Goal: Communication & Community: Participate in discussion

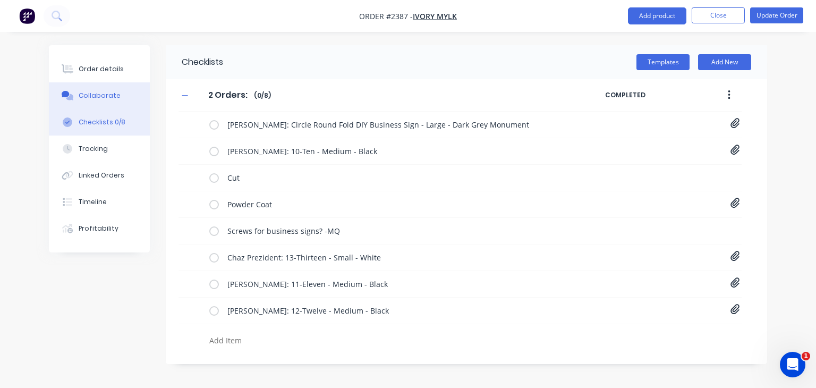
click at [85, 100] on div "Collaborate" at bounding box center [100, 96] width 42 height 10
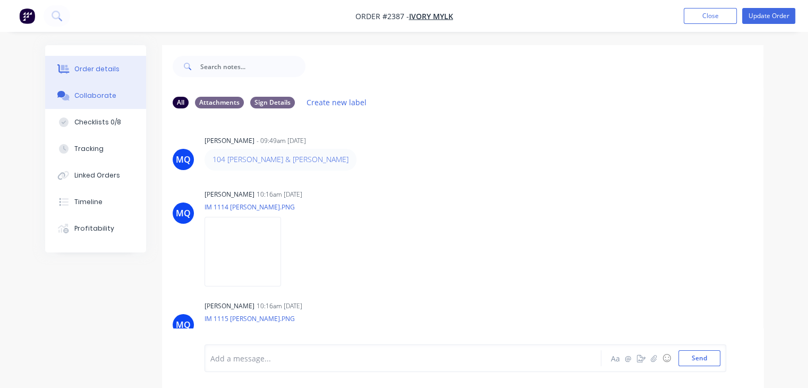
click at [103, 74] on button "Order details" at bounding box center [95, 69] width 101 height 27
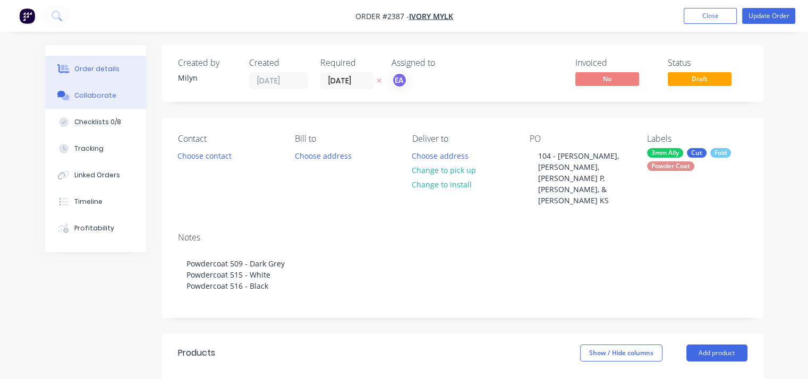
click at [99, 98] on div "Collaborate" at bounding box center [95, 96] width 42 height 10
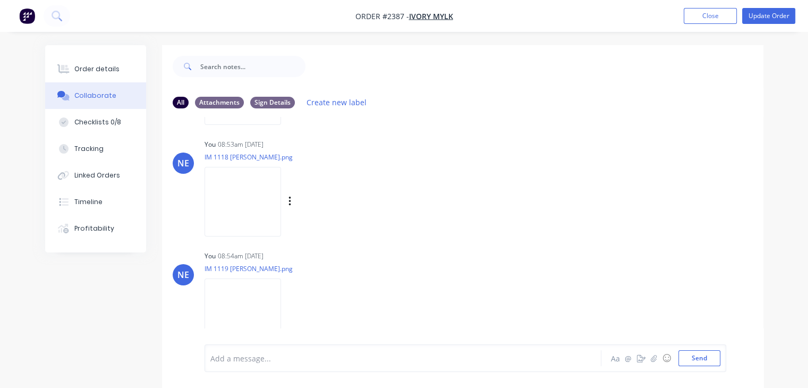
scroll to position [393, 0]
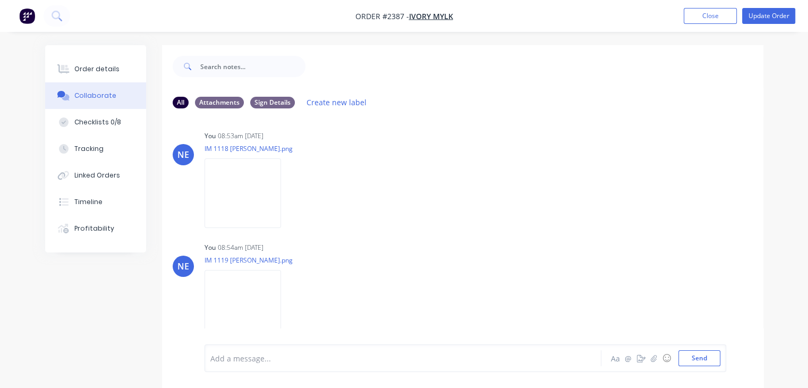
click at [315, 364] on div "Add a message..." at bounding box center [401, 358] width 383 height 16
paste div
click at [242, 358] on span "Hi Emma, I have added 3 new additional orders here" at bounding box center [323, 358] width 225 height 10
click at [274, 357] on span "and Greg, I have added 3 new additional orders here" at bounding box center [367, 358] width 231 height 10
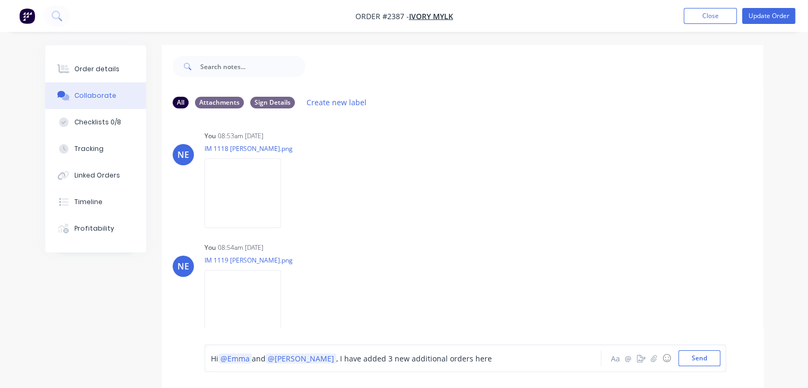
click at [485, 360] on div "Hi @Emma and @Greg , I have added 3 new additional orders here" at bounding box center [402, 358] width 382 height 11
drag, startPoint x: 345, startPoint y: 355, endPoint x: 302, endPoint y: 357, distance: 43.6
click at [336, 357] on span ", I have added 3 new additional orders here" at bounding box center [414, 358] width 156 height 10
click at [417, 356] on span ", there are 3 new additional orders here" at bounding box center [407, 358] width 142 height 10
click at [336, 357] on span ", there are 3 new additional orders added here" at bounding box center [419, 358] width 167 height 10
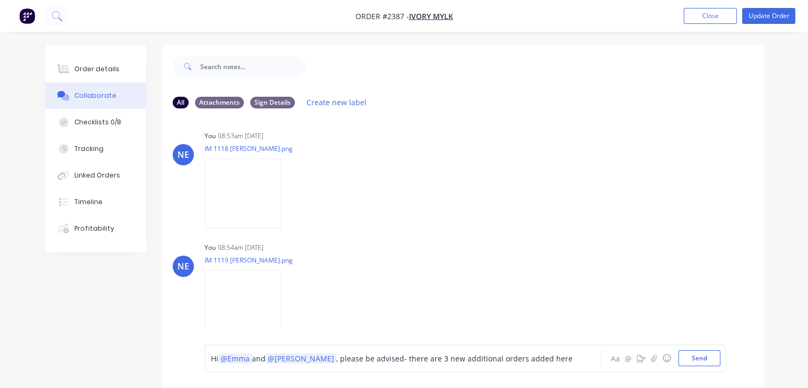
click at [538, 363] on div "Hi @Emma and @Greg , please be advised- there are 3 new additional orders added…" at bounding box center [402, 358] width 382 height 11
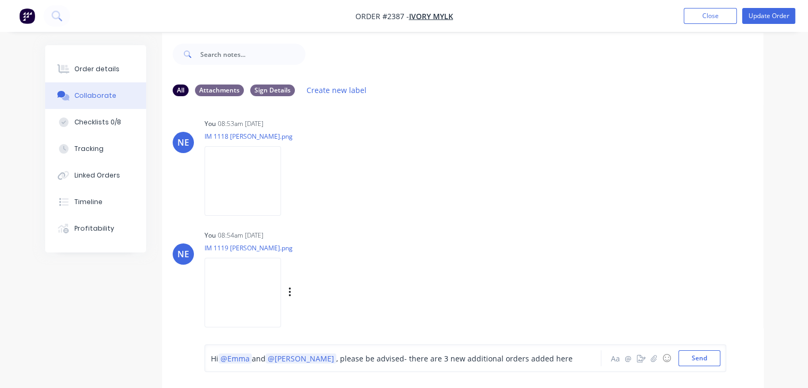
scroll to position [15, 0]
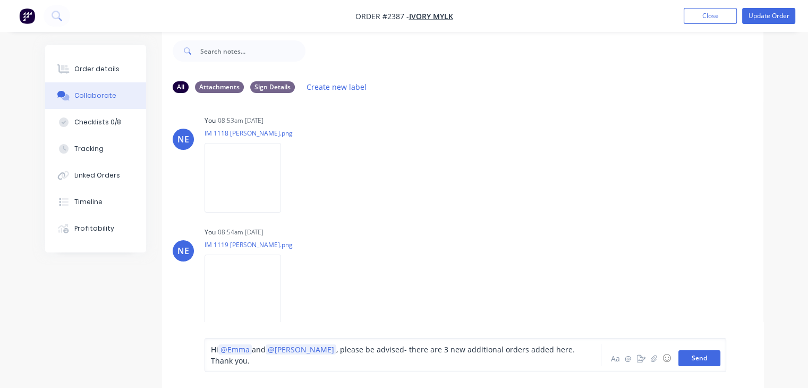
click at [702, 359] on button "Send" at bounding box center [700, 358] width 42 height 16
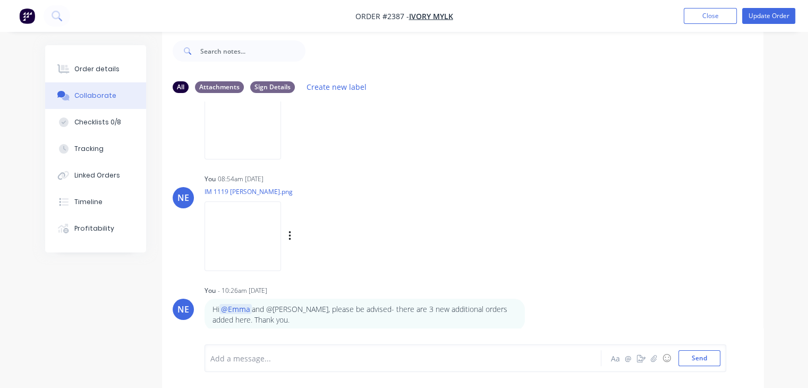
scroll to position [448, 0]
click at [287, 306] on p "Hi @[PERSON_NAME] and @[PERSON_NAME], please be advised- there are 3 new additi…" at bounding box center [365, 313] width 304 height 22
click at [536, 315] on div "Labels Edit Delete" at bounding box center [533, 312] width 6 height 15
click at [532, 315] on icon "button" at bounding box center [532, 313] width 2 height 10
click at [556, 301] on button "Edit" at bounding box center [570, 299] width 67 height 18
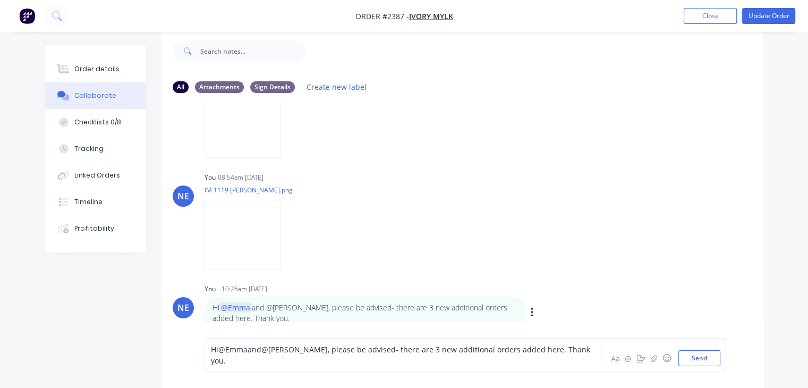
click at [287, 354] on span "@[PERSON_NAME]" at bounding box center [294, 349] width 66 height 10
click at [249, 354] on span "and" at bounding box center [255, 349] width 14 height 10
click at [695, 358] on button "Send" at bounding box center [700, 358] width 42 height 16
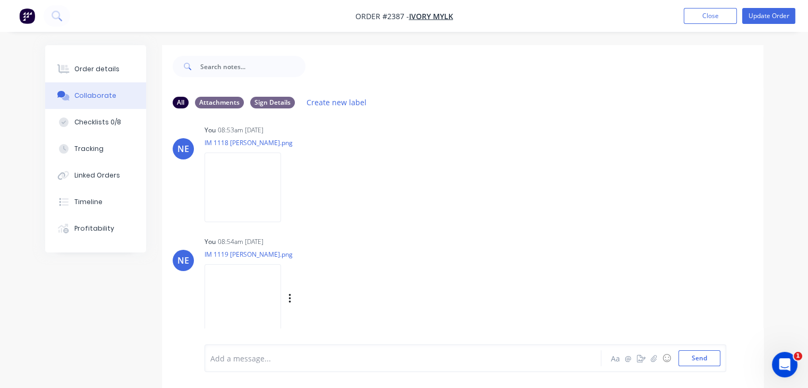
scroll to position [448, 0]
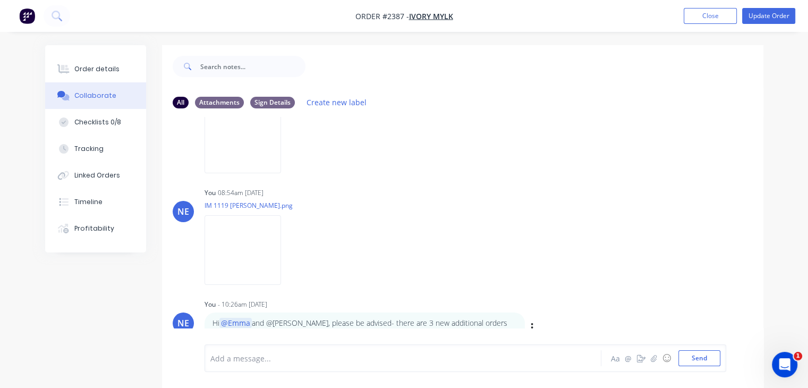
click at [287, 325] on p "Hi @[PERSON_NAME] and @[PERSON_NAME], please be advised- there are 3 new additi…" at bounding box center [365, 329] width 304 height 22
click at [536, 328] on div "NE You - 10:26am [DATE] Hi @[PERSON_NAME] and @[PERSON_NAME], please be advised…" at bounding box center [463, 321] width 602 height 48
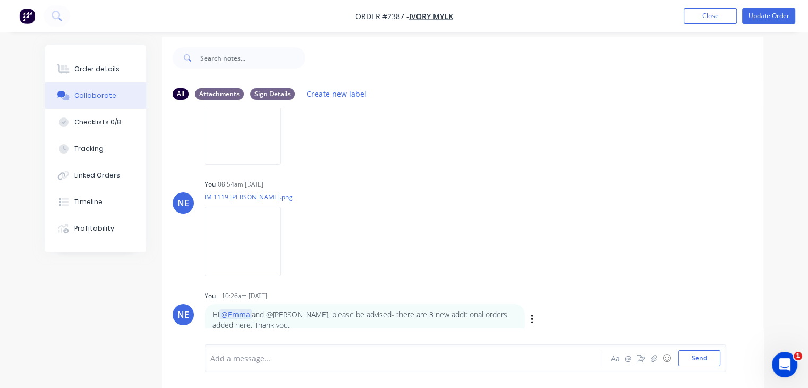
scroll to position [15, 0]
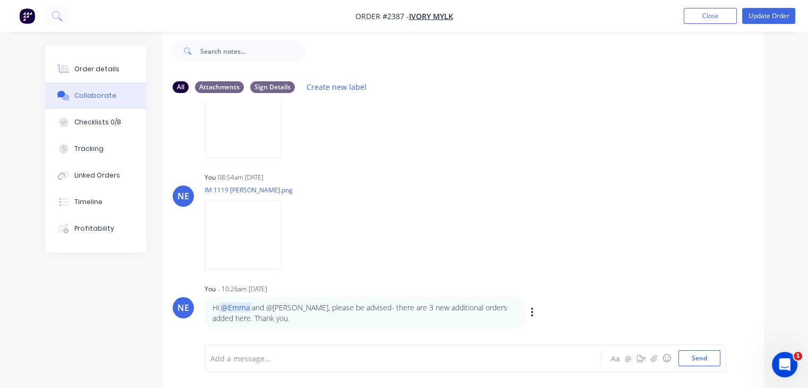
click at [535, 309] on div "Labels Edit Delete" at bounding box center [533, 312] width 6 height 15
click at [531, 313] on icon "button" at bounding box center [532, 313] width 2 height 10
click at [540, 300] on button "Edit" at bounding box center [570, 299] width 67 height 18
click at [290, 361] on span ", please be advised- there are 3 new additional orders added here. Thank you." at bounding box center [402, 354] width 382 height 21
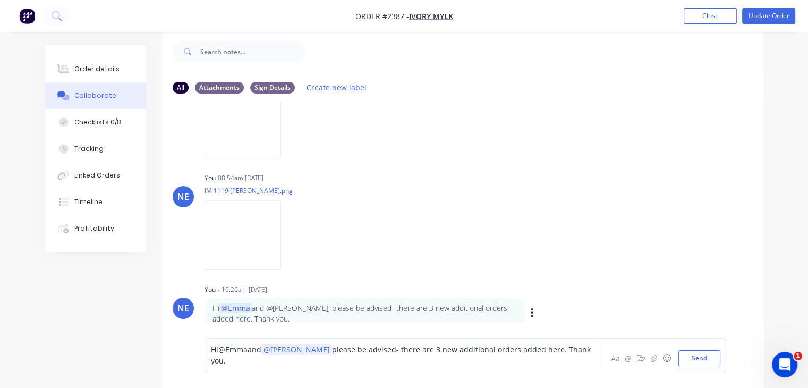
click at [243, 354] on span "@Emma" at bounding box center [232, 349] width 29 height 10
click at [257, 354] on span "a and" at bounding box center [262, 349] width 20 height 10
click at [707, 361] on button "Send" at bounding box center [700, 358] width 42 height 16
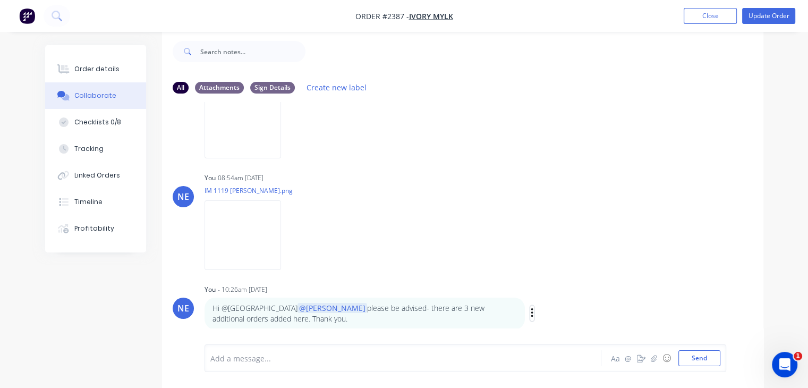
click at [531, 310] on icon "button" at bounding box center [532, 313] width 3 height 12
click at [558, 300] on button "Edit" at bounding box center [570, 300] width 67 height 18
click at [251, 354] on span "@[GEOGRAPHIC_DATA]" at bounding box center [258, 349] width 80 height 10
click at [249, 354] on span "@[GEOGRAPHIC_DATA]" at bounding box center [258, 349] width 80 height 10
click at [236, 354] on span "@Emma" at bounding box center [232, 349] width 29 height 10
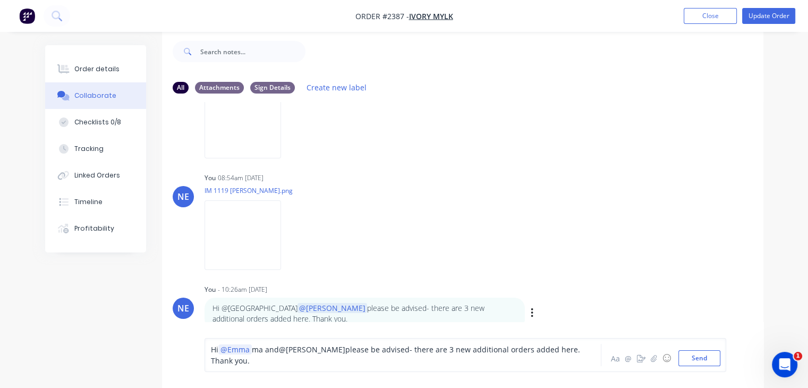
click at [260, 354] on span "ma and" at bounding box center [265, 349] width 27 height 10
drag, startPoint x: 262, startPoint y: 360, endPoint x: 253, endPoint y: 362, distance: 8.8
click at [253, 354] on span "ma and" at bounding box center [265, 349] width 27 height 10
click at [290, 354] on span "@[PERSON_NAME]" at bounding box center [299, 349] width 66 height 10
click at [300, 359] on span "g please be advised- there are 3 new additional orders added here. Thank you." at bounding box center [395, 354] width 369 height 21
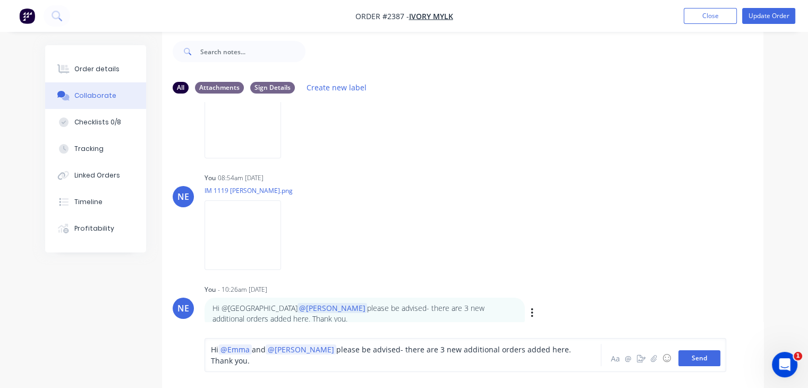
click at [705, 358] on button "Send" at bounding box center [700, 358] width 42 height 16
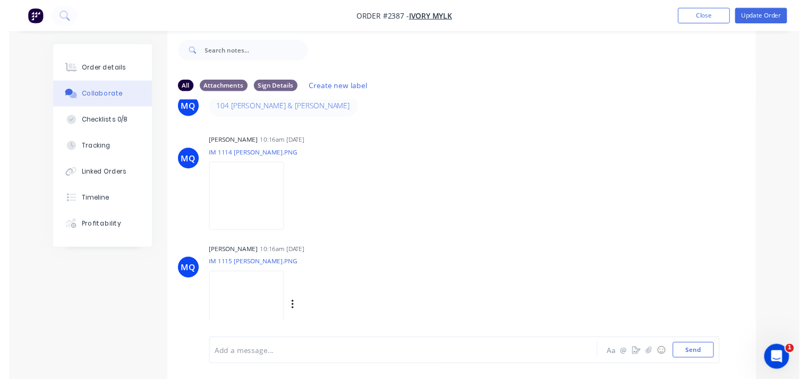
scroll to position [0, 0]
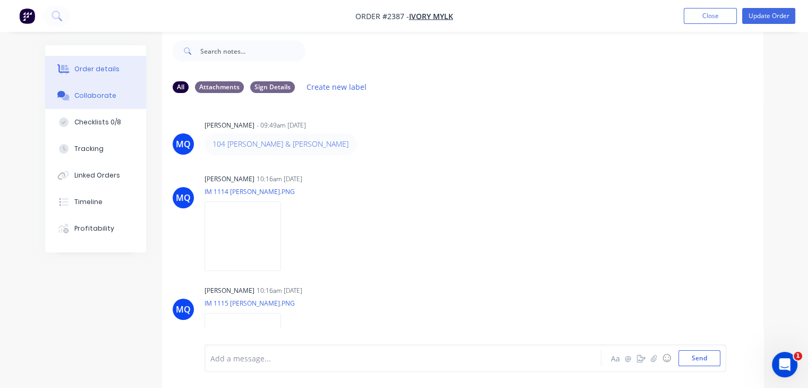
click at [85, 69] on div "Order details" at bounding box center [96, 69] width 45 height 10
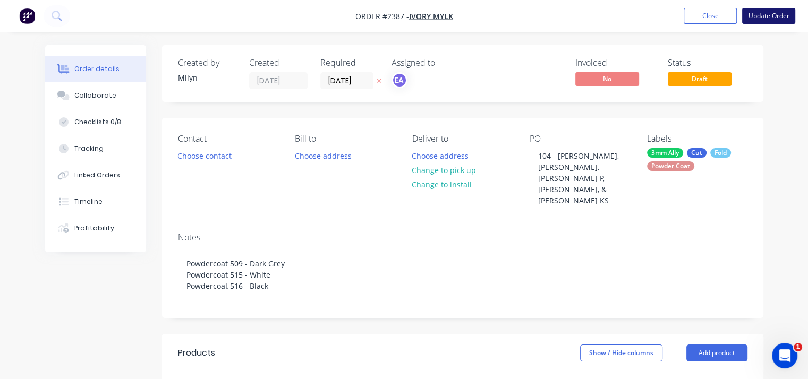
click at [768, 21] on button "Update Order" at bounding box center [768, 16] width 53 height 16
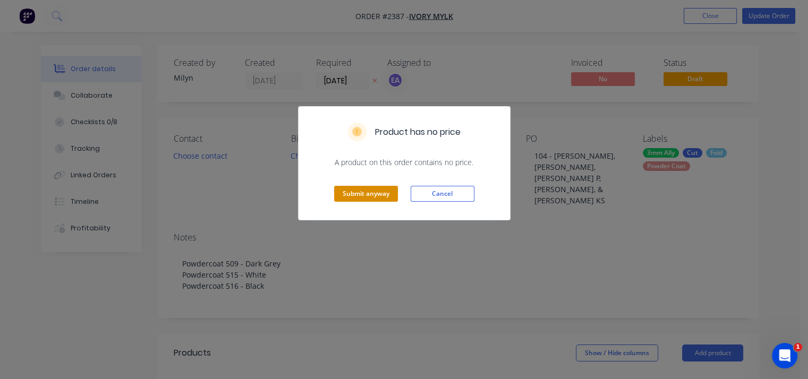
click at [368, 197] on button "Submit anyway" at bounding box center [366, 194] width 64 height 16
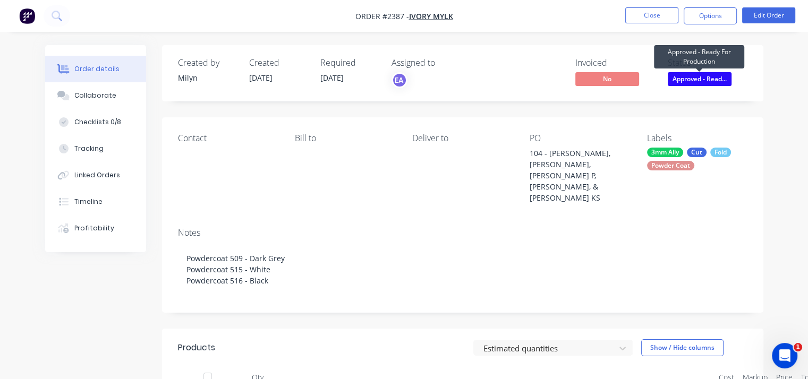
click at [718, 79] on span "Approved - Read..." at bounding box center [700, 78] width 64 height 13
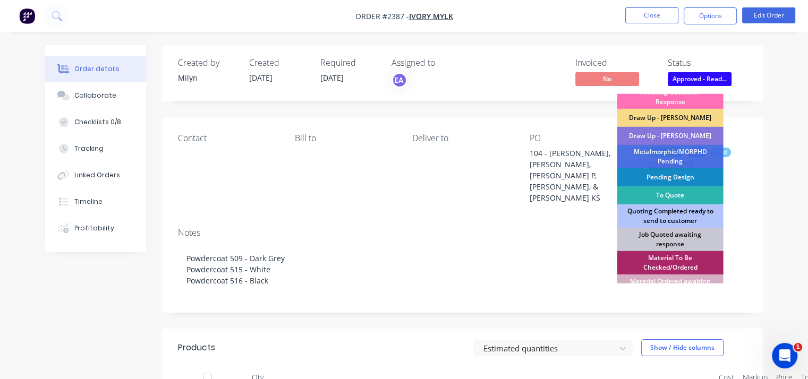
scroll to position [12, 0]
